Goal: Transaction & Acquisition: Purchase product/service

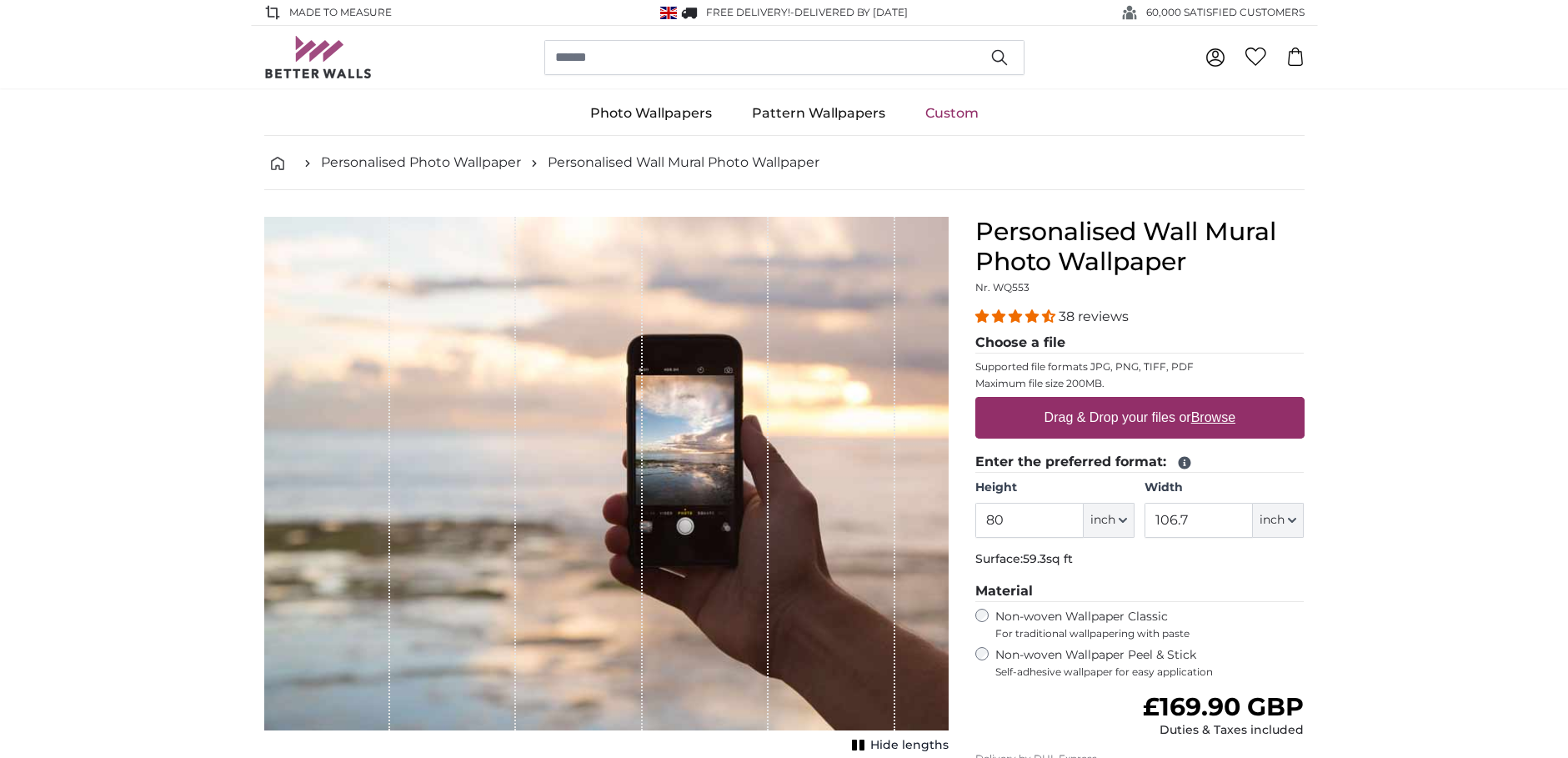
drag, startPoint x: 1019, startPoint y: 516, endPoint x: 933, endPoint y: 523, distance: 86.3
click at [933, 523] on product-detail "Cancel Crop image Hide lengths Personalised Wall Mural Photo Wallpaper Nr. WQ55…" at bounding box center [784, 577] width 1067 height 775
type input "210"
type input "280"
click at [1117, 522] on button "inch" at bounding box center [1109, 520] width 51 height 35
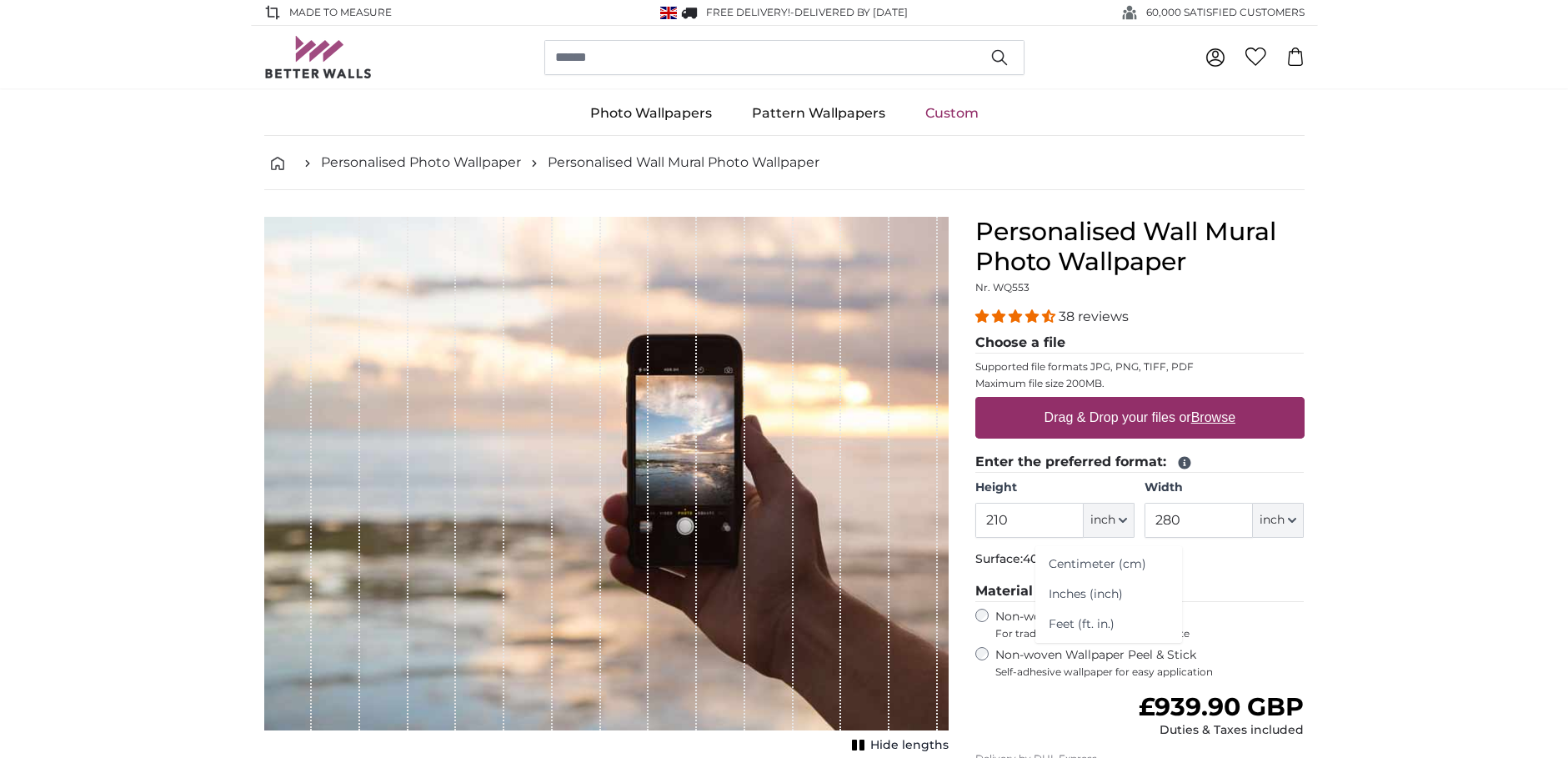
drag, startPoint x: 1096, startPoint y: 557, endPoint x: 1113, endPoint y: 552, distance: 17.7
click at [1099, 556] on link "Centimeter (cm)" at bounding box center [1108, 564] width 146 height 30
type input "533.4"
type input "711.2"
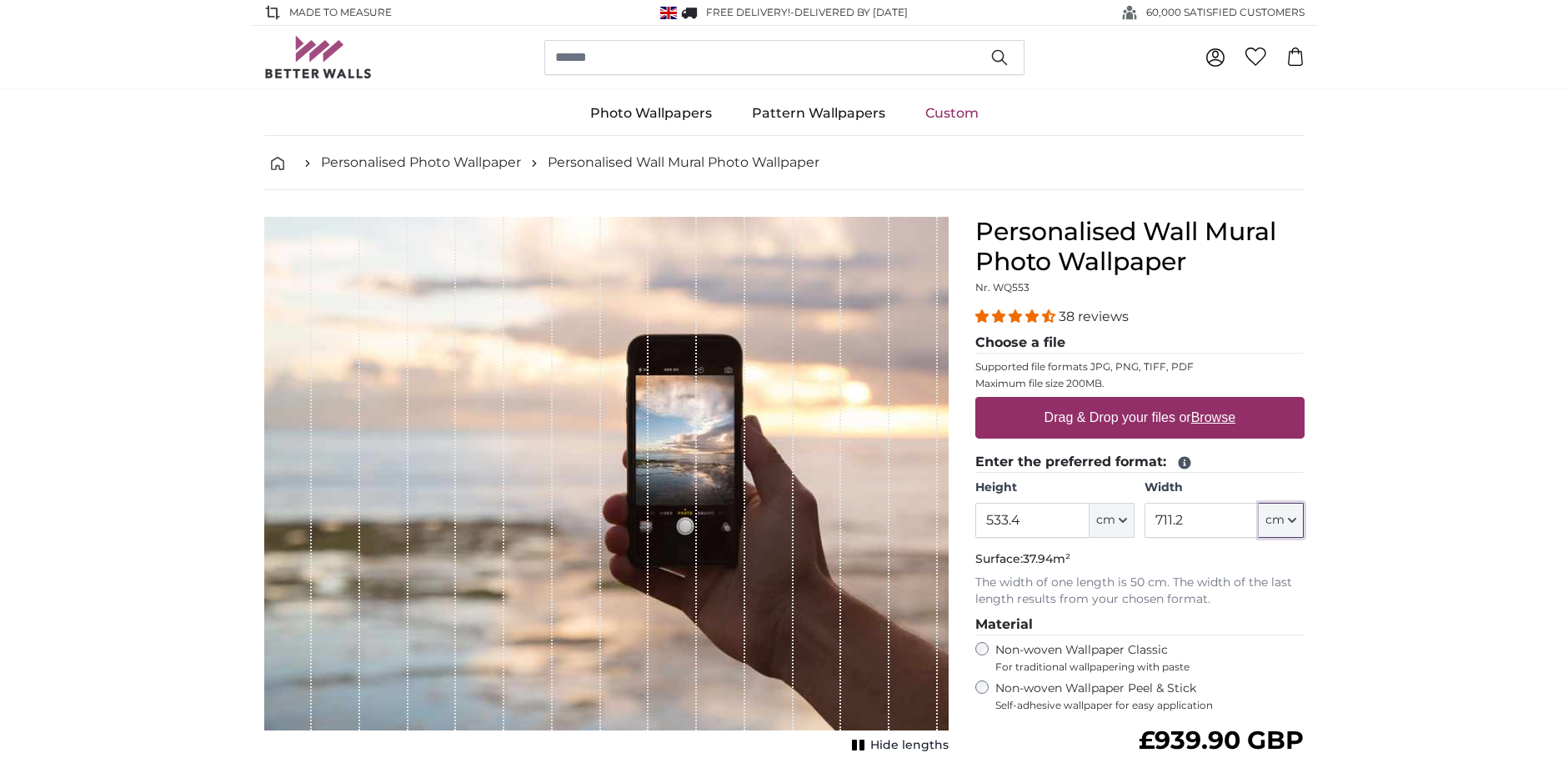
click at [1279, 525] on span "cm" at bounding box center [1275, 520] width 19 height 17
click at [1279, 568] on link "Centimeter (cm)" at bounding box center [1282, 564] width 146 height 30
drag, startPoint x: 1050, startPoint y: 524, endPoint x: 823, endPoint y: 527, distance: 227.0
click at [833, 525] on product-detail "Cancel Crop image Hide lengths Personalised Wall Mural Photo Wallpaper Nr. WQ55…" at bounding box center [784, 595] width 1067 height 808
type input "280"
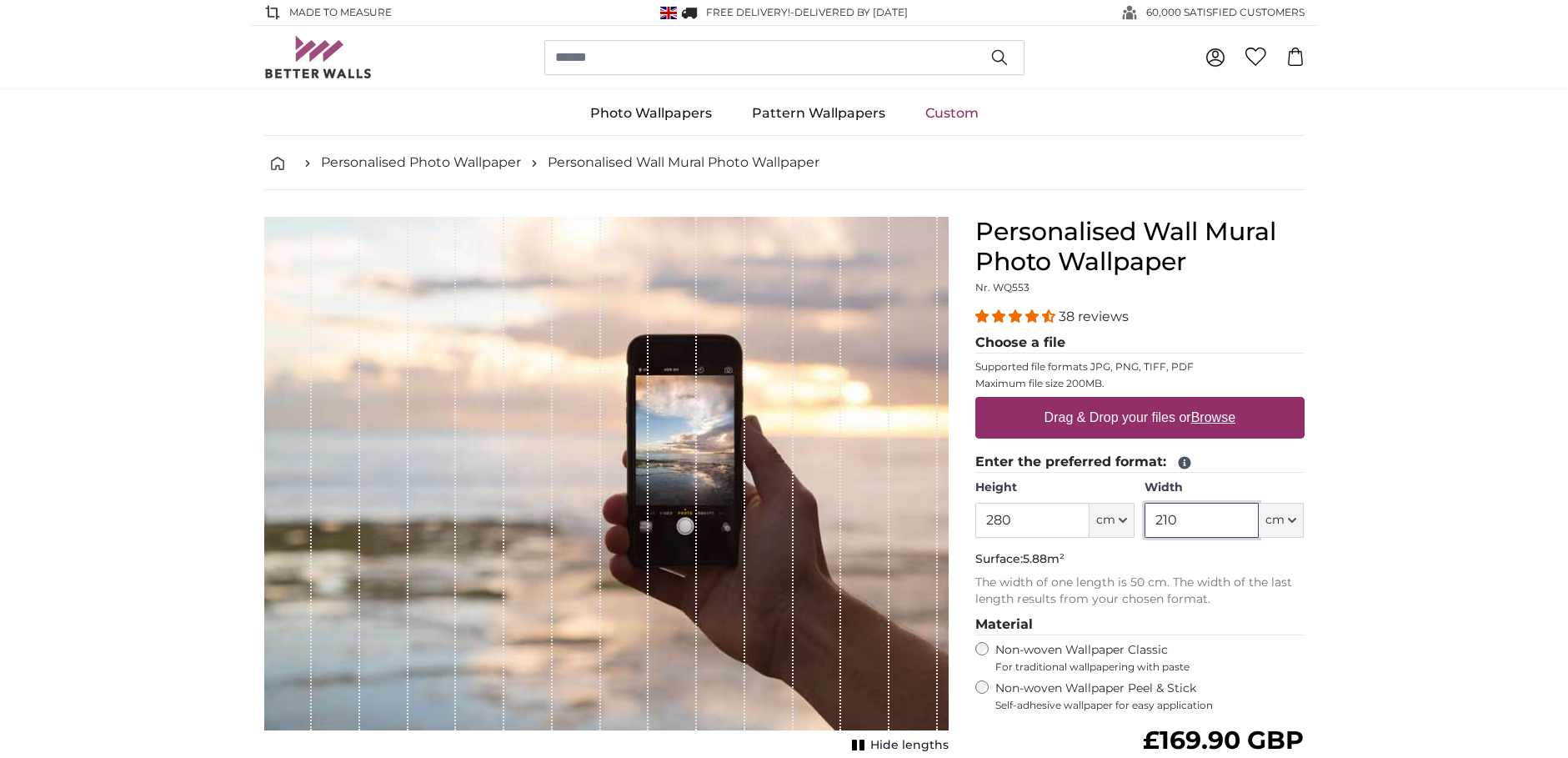
type input "210"
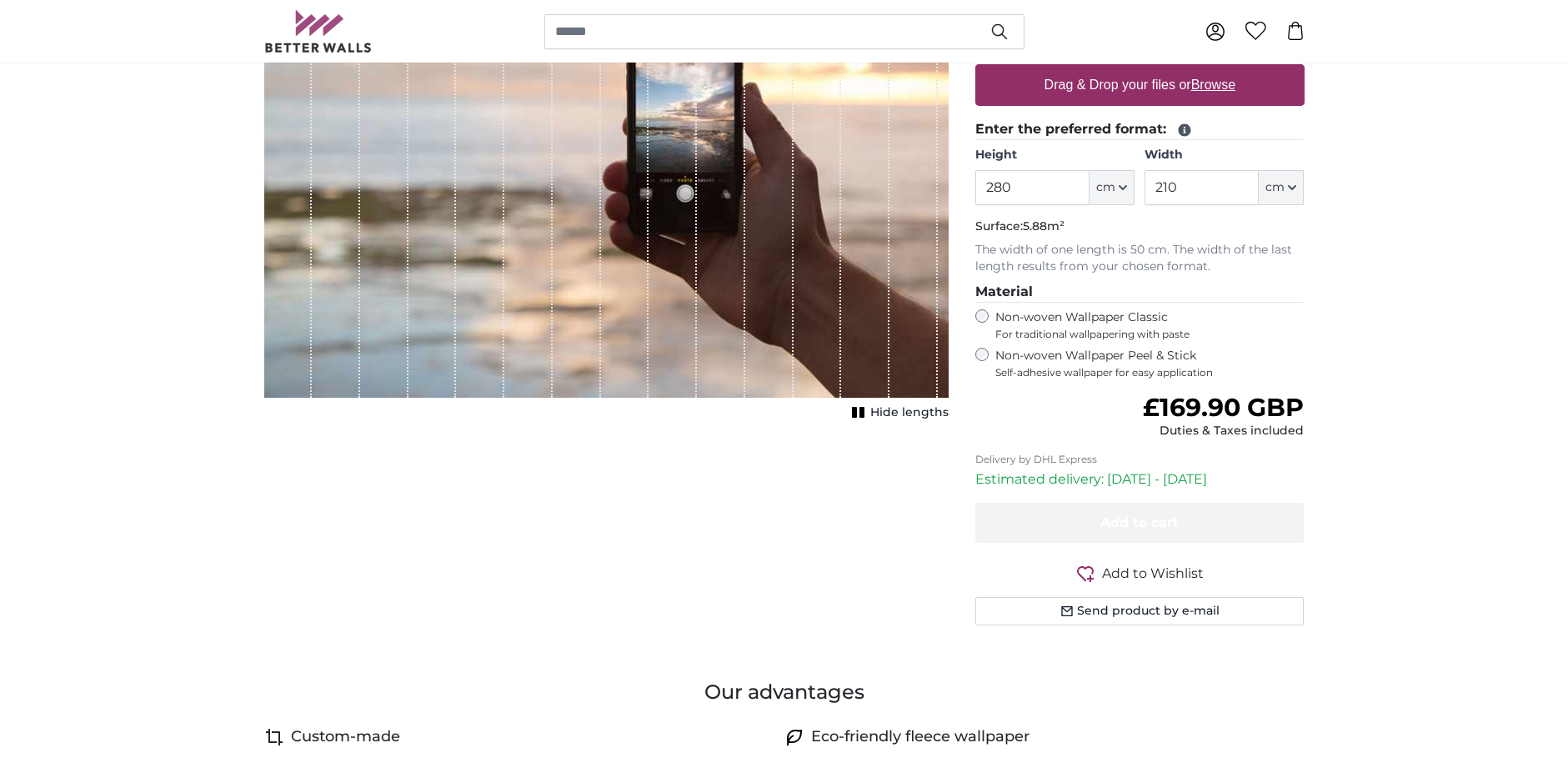
scroll to position [334, 0]
